Goal: Task Accomplishment & Management: Use online tool/utility

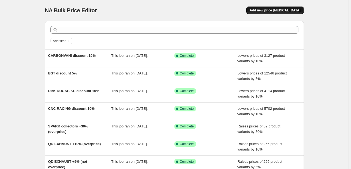
click at [269, 9] on span "Add new price [MEDICAL_DATA]" at bounding box center [274, 10] width 51 height 4
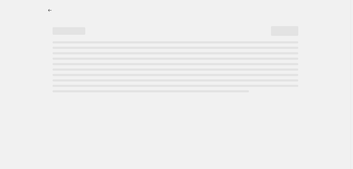
select select "percentage"
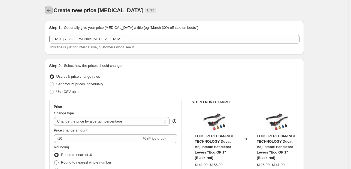
click at [47, 11] on icon "Price change jobs" at bounding box center [48, 10] width 5 height 5
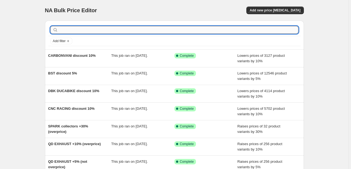
click at [60, 29] on input "text" at bounding box center [178, 30] width 239 height 8
type input "ex"
